Goal: Information Seeking & Learning: Learn about a topic

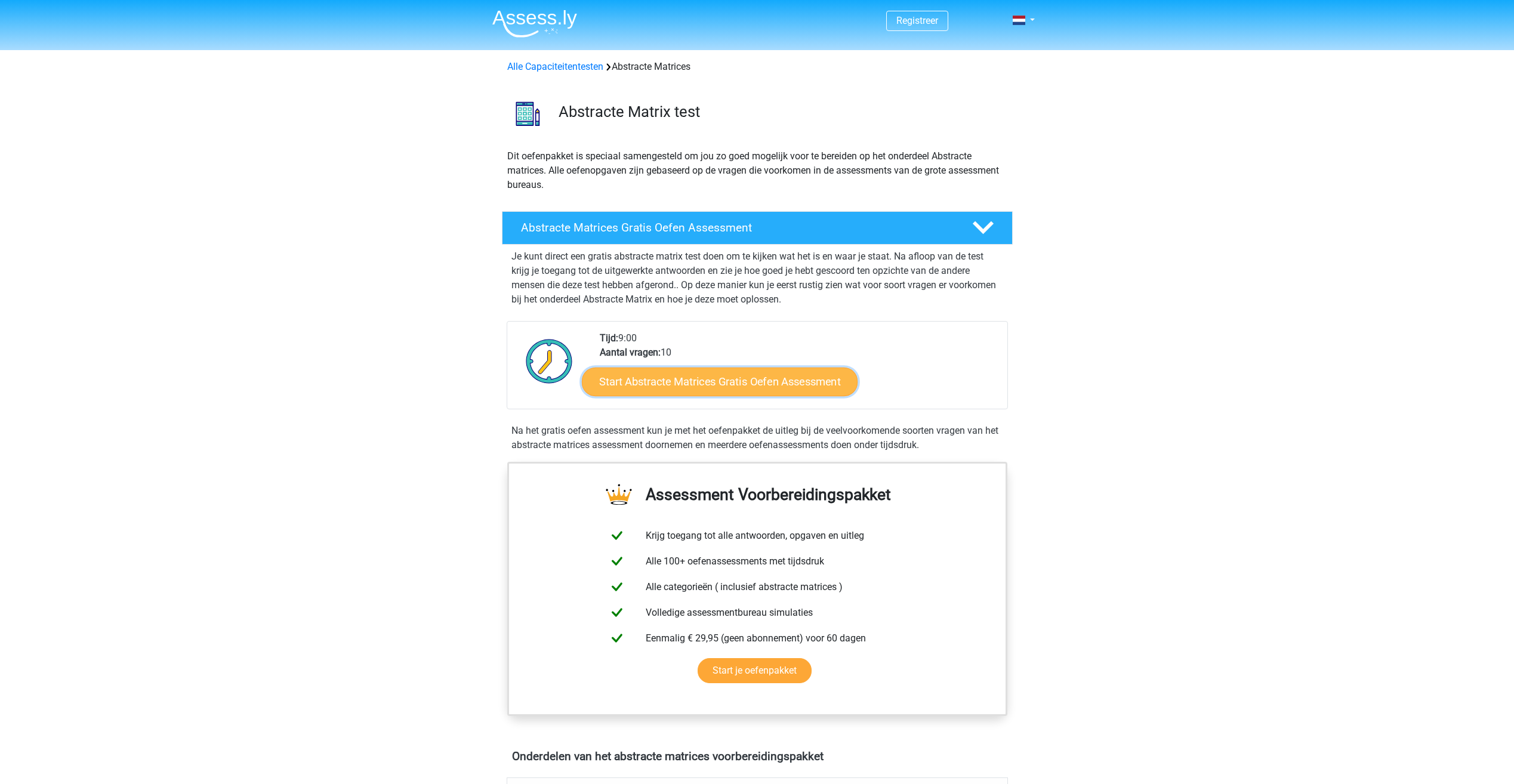
click at [743, 380] on link "Start Abstracte Matrices Gratis Oefen Assessment" at bounding box center [719, 381] width 276 height 28
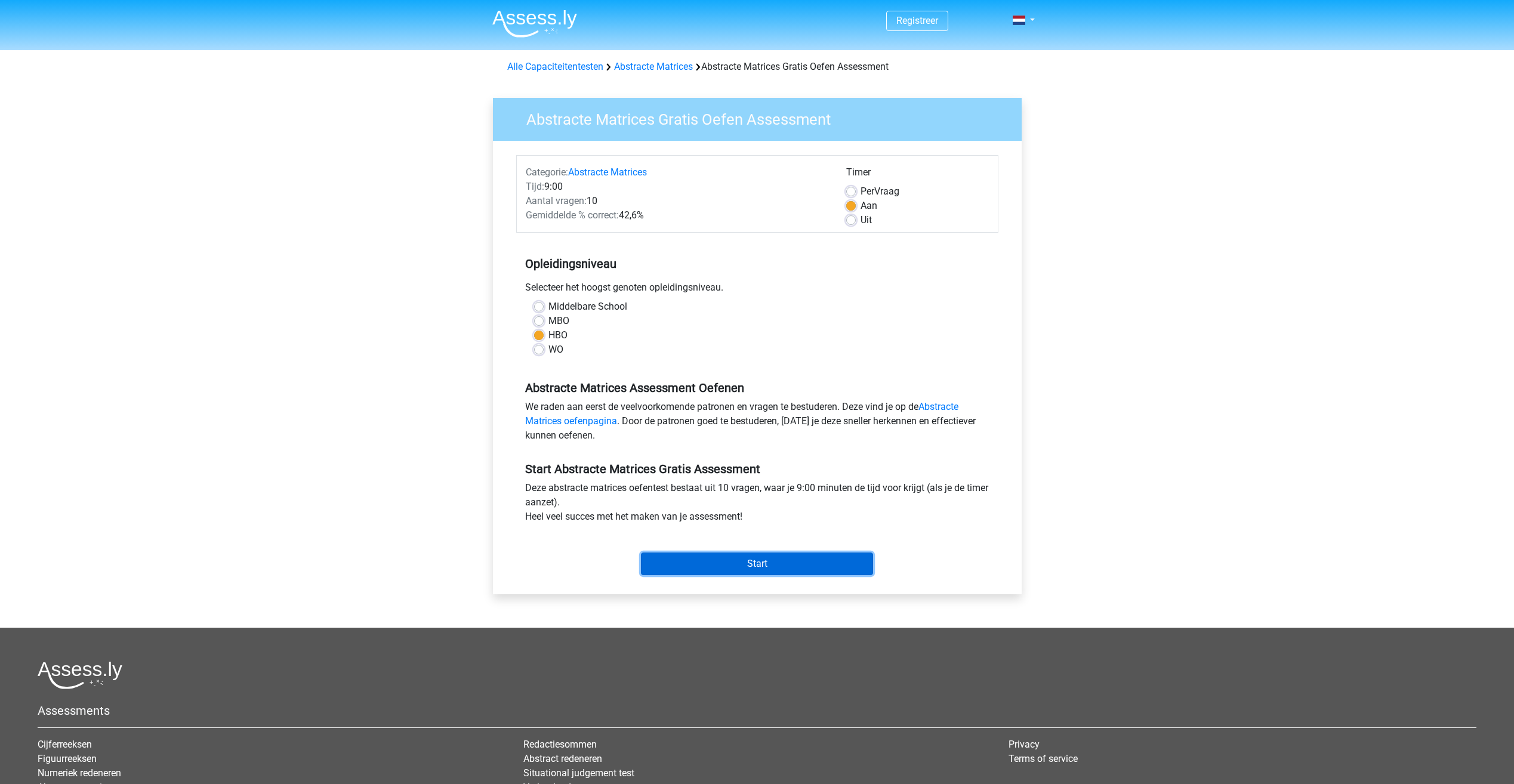
click at [699, 564] on input "Start" at bounding box center [757, 564] width 232 height 23
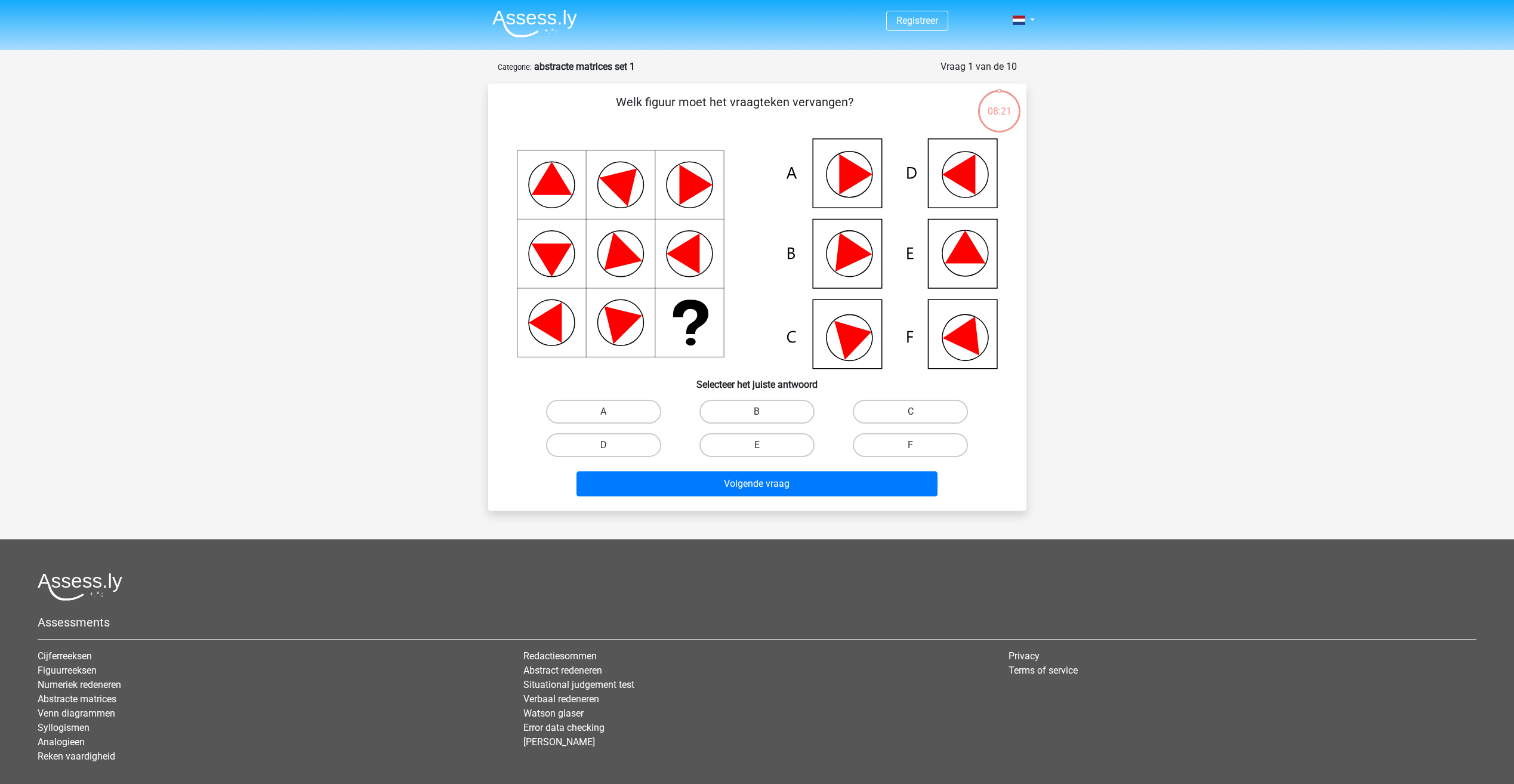
click at [765, 408] on label "B" at bounding box center [757, 412] width 115 height 24
click at [764, 412] on input "B" at bounding box center [760, 416] width 8 height 8
radio input "true"
click at [759, 486] on button "Volgende vraag" at bounding box center [757, 484] width 361 height 25
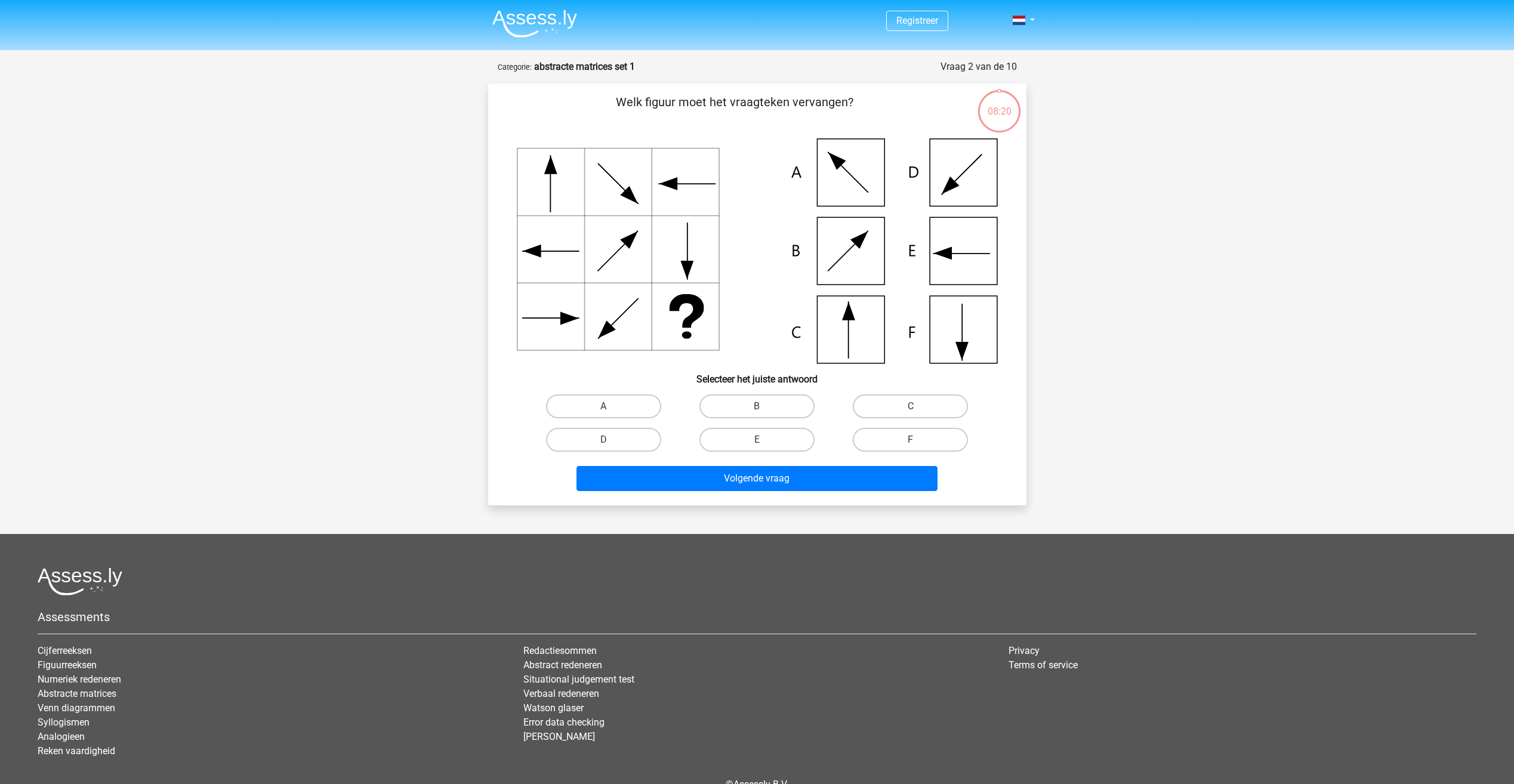
scroll to position [60, 0]
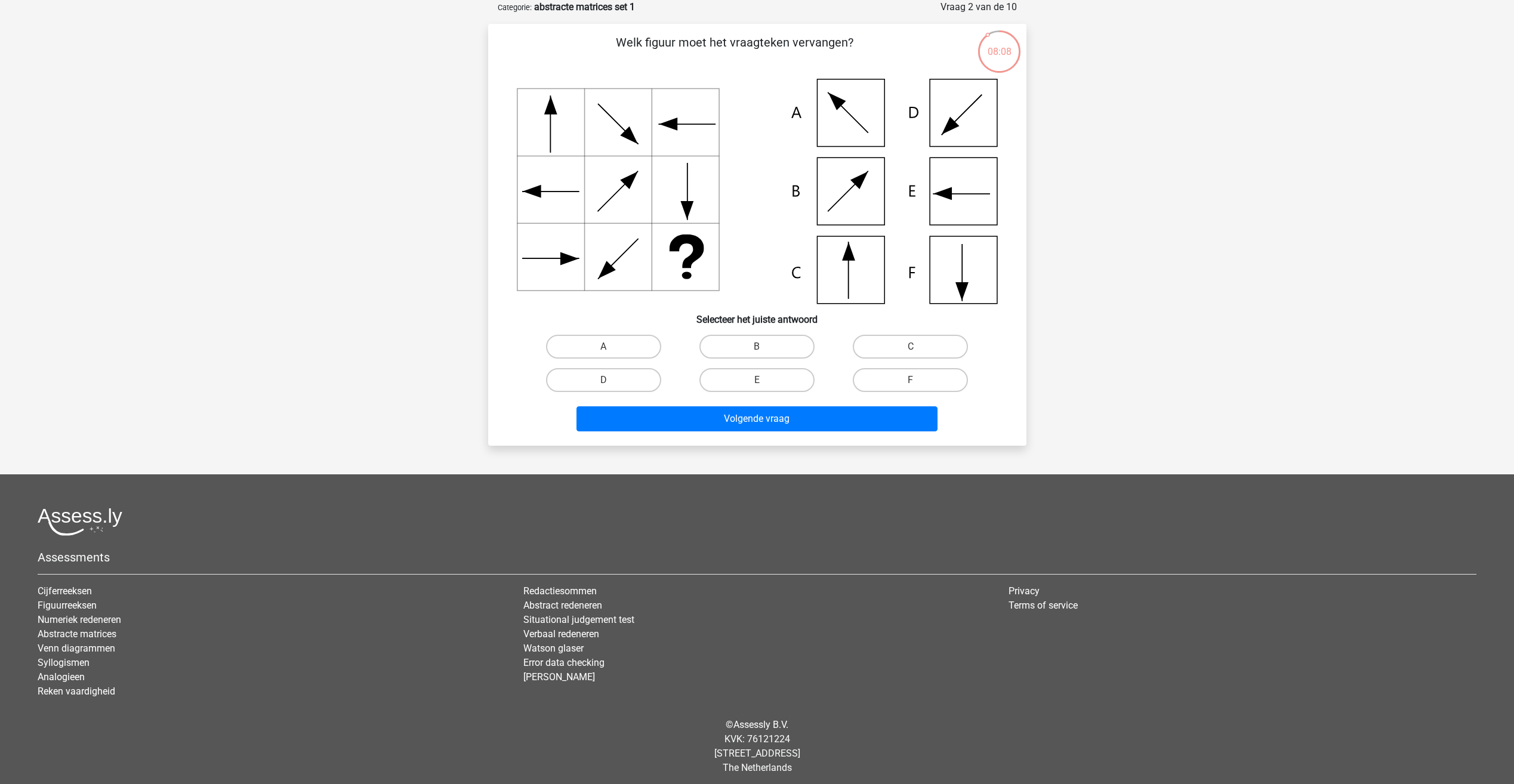
click at [914, 349] on input "C" at bounding box center [914, 350] width 8 height 8
radio input "true"
click at [733, 418] on button "Volgende vraag" at bounding box center [757, 419] width 361 height 25
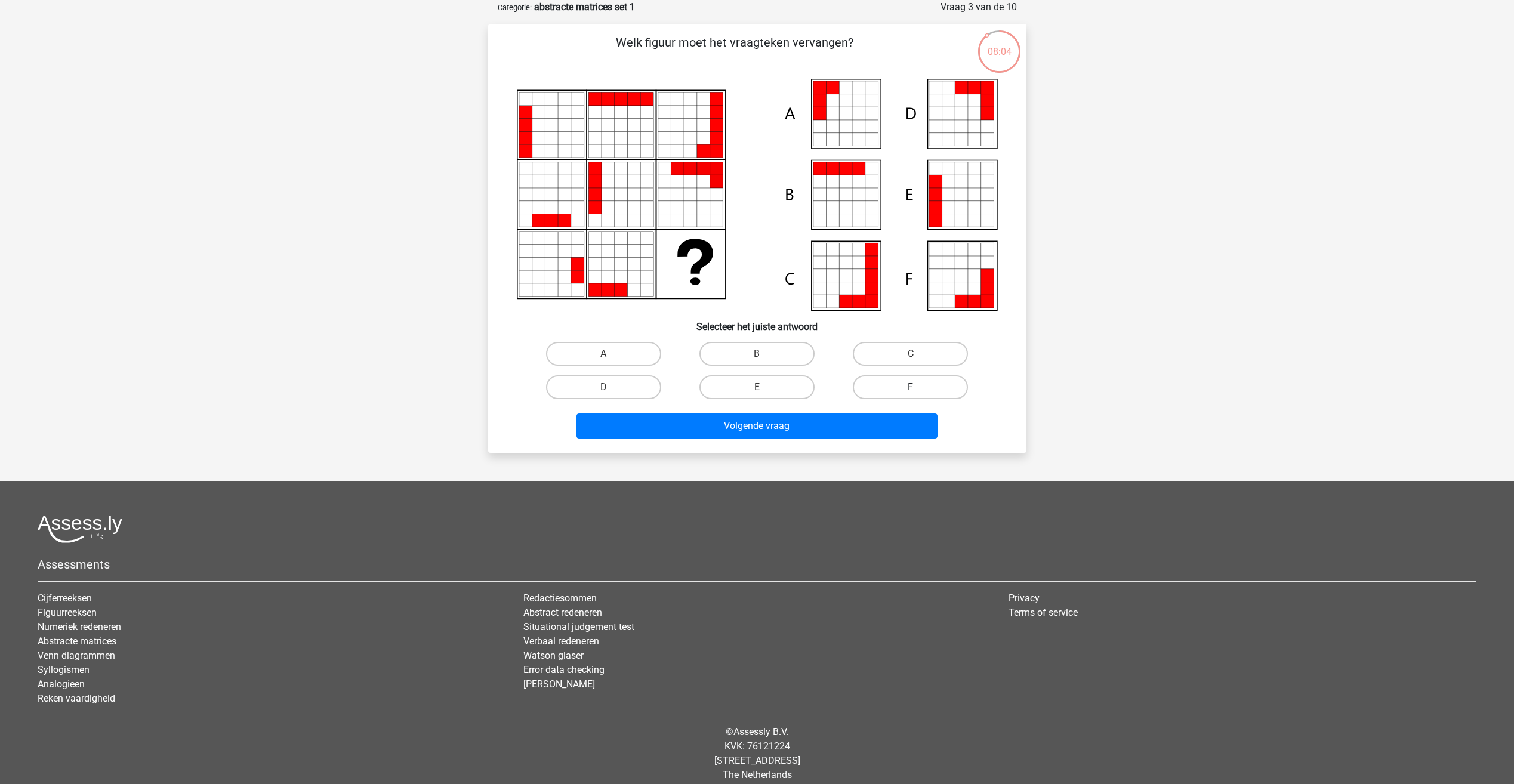
click at [911, 381] on label "F" at bounding box center [910, 387] width 115 height 24
click at [911, 387] on input "F" at bounding box center [914, 391] width 8 height 8
radio input "true"
click at [795, 419] on button "Volgende vraag" at bounding box center [757, 426] width 361 height 25
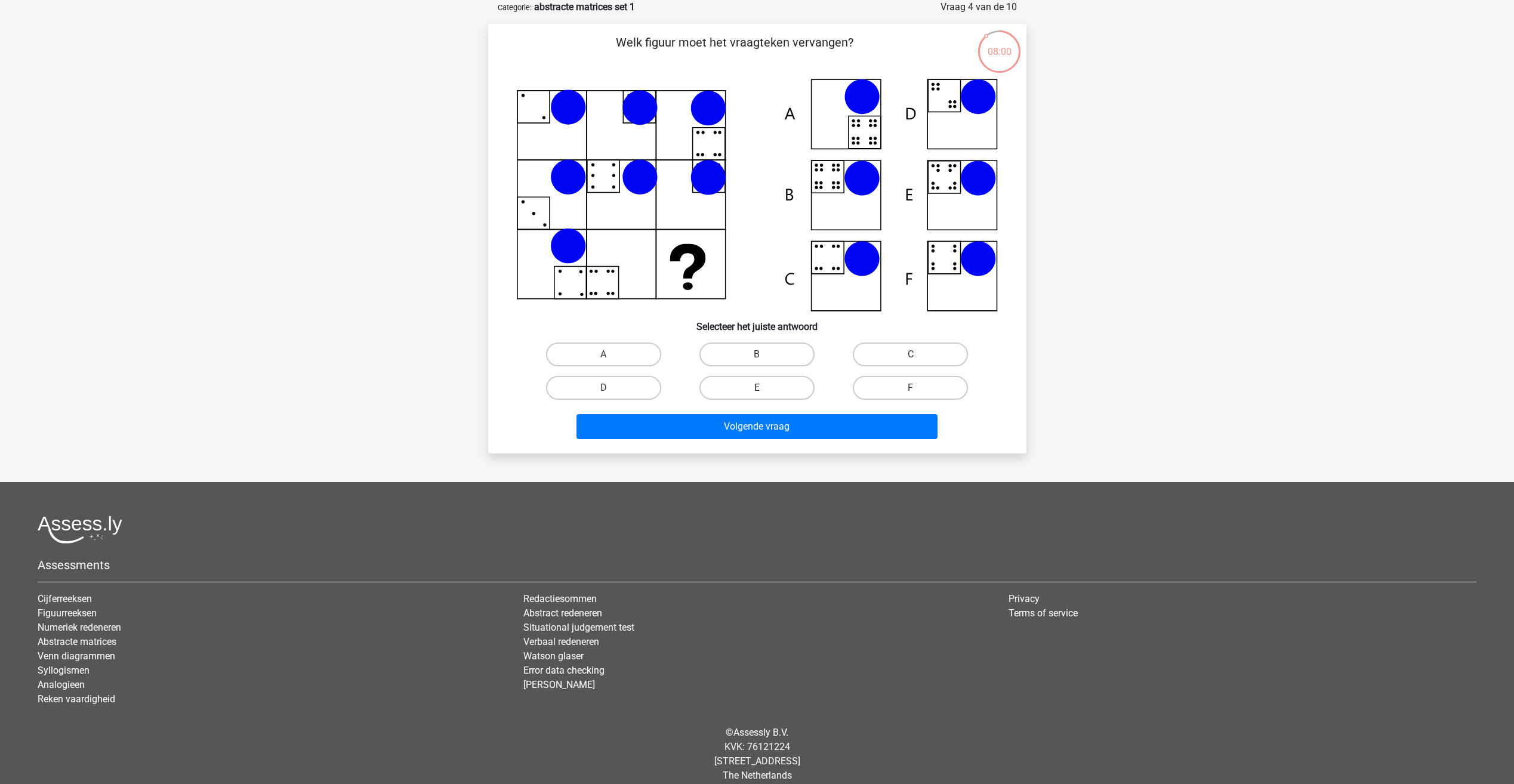
click at [753, 382] on label "E" at bounding box center [757, 388] width 115 height 24
click at [757, 388] on input "E" at bounding box center [760, 392] width 8 height 8
radio input "true"
click at [768, 442] on div "Volgende vraag" at bounding box center [757, 428] width 461 height 30
click at [771, 426] on button "Volgende vraag" at bounding box center [757, 426] width 361 height 25
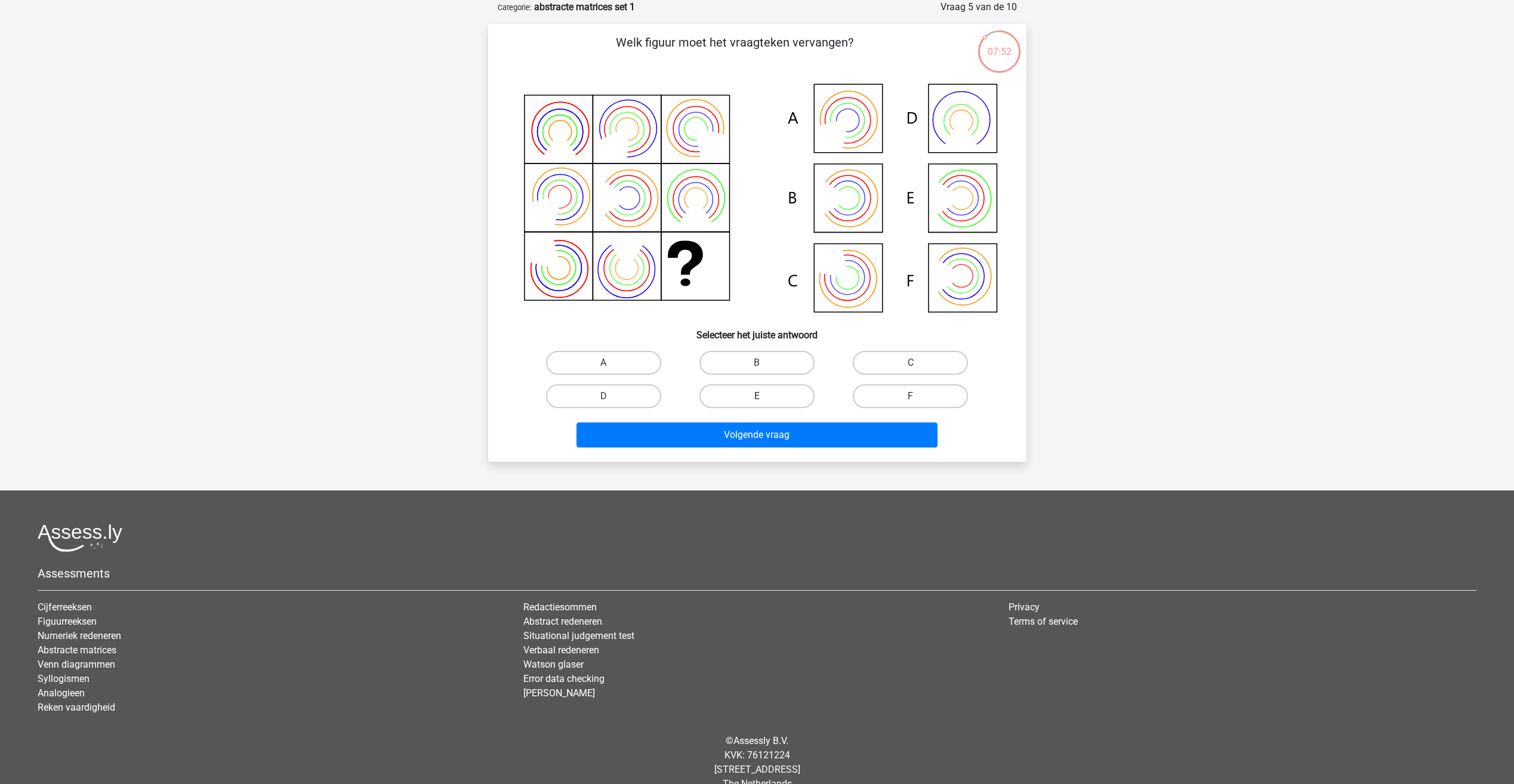
click at [750, 397] on label "E" at bounding box center [757, 396] width 115 height 24
click at [757, 397] on input "E" at bounding box center [760, 400] width 8 height 8
radio input "true"
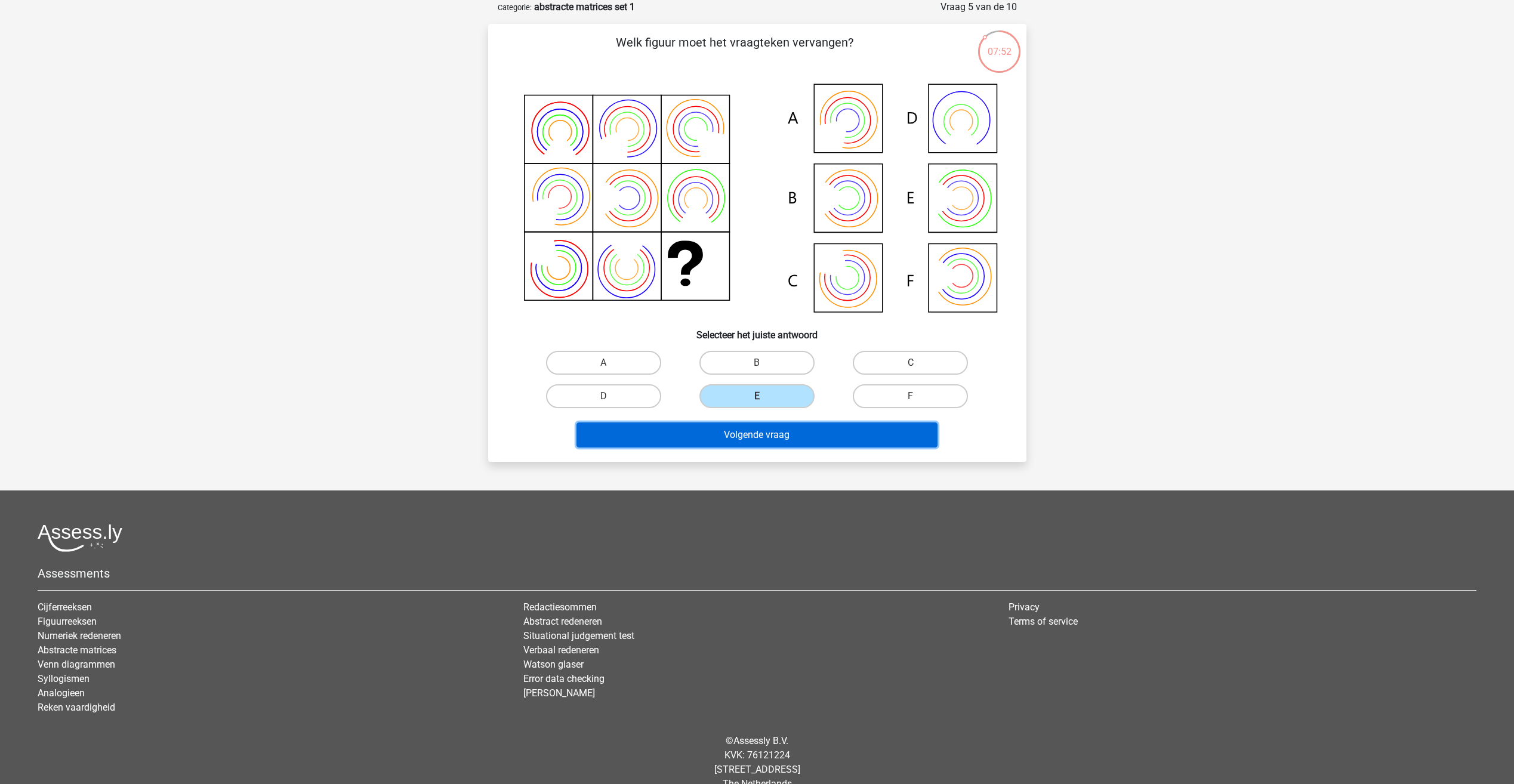
click at [756, 440] on button "Volgende vraag" at bounding box center [757, 435] width 361 height 25
